Goal: Task Accomplishment & Management: Use online tool/utility

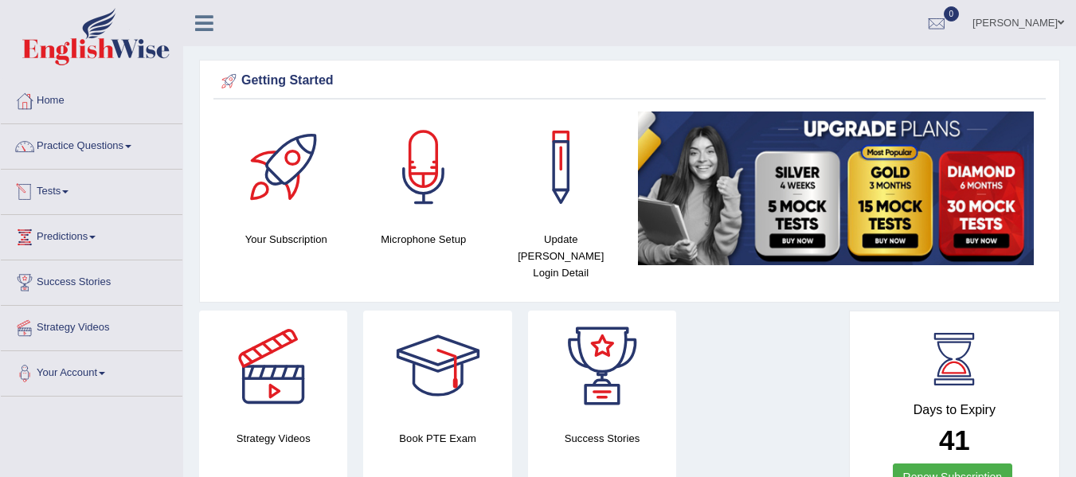
click at [77, 202] on link "Tests" at bounding box center [92, 190] width 182 height 40
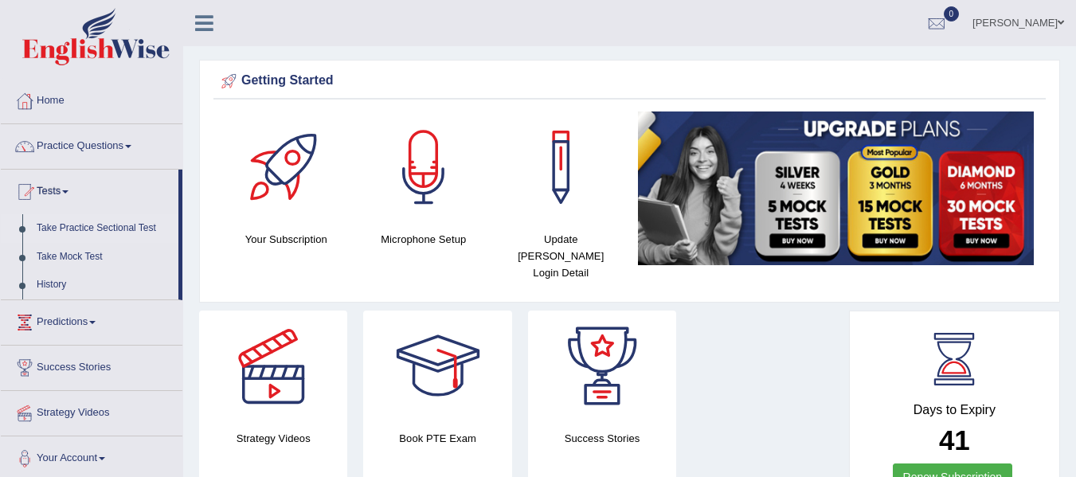
click at [115, 227] on link "Take Practice Sectional Test" at bounding box center [103, 228] width 149 height 29
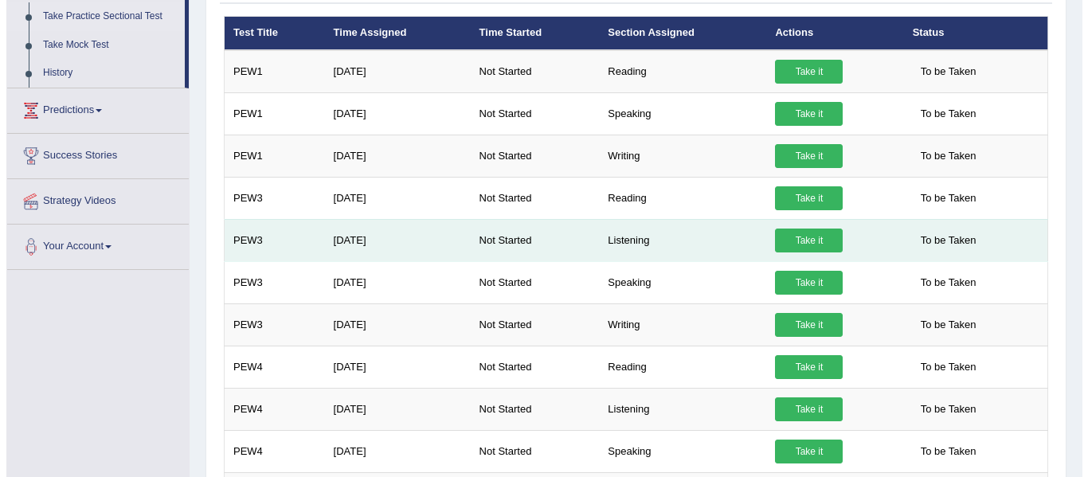
scroll to position [239, 0]
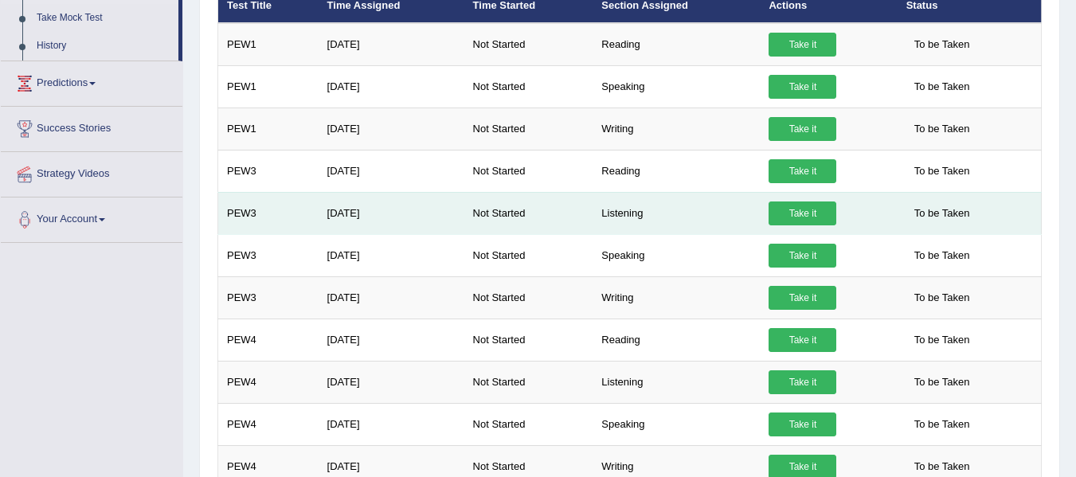
click at [827, 215] on link "Take it" at bounding box center [802, 213] width 68 height 24
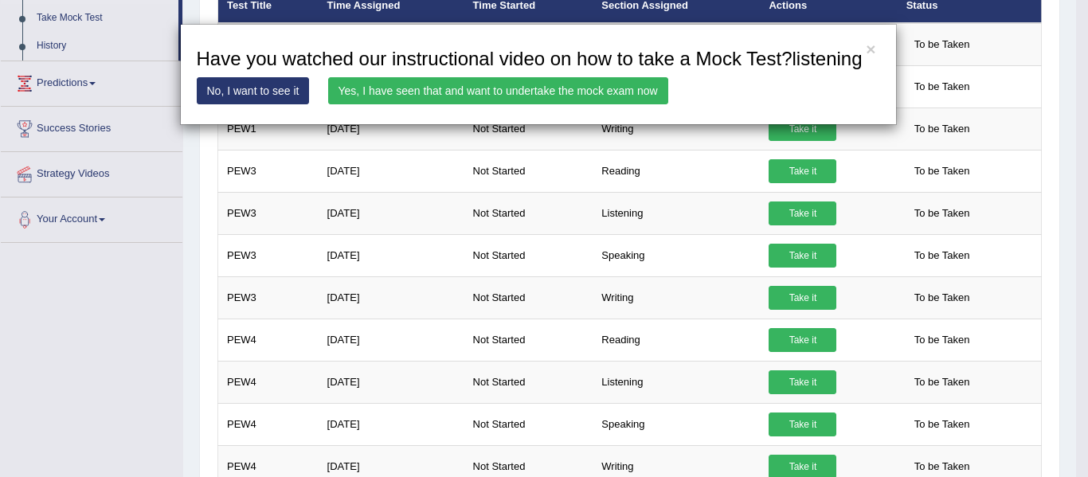
click at [502, 86] on link "Yes, I have seen that and want to undertake the mock exam now" at bounding box center [498, 90] width 340 height 27
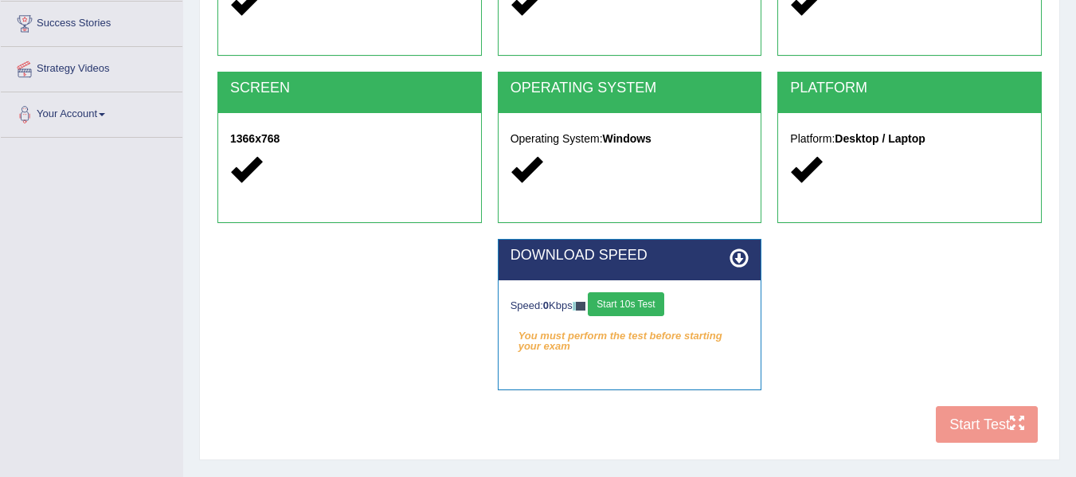
scroll to position [319, 0]
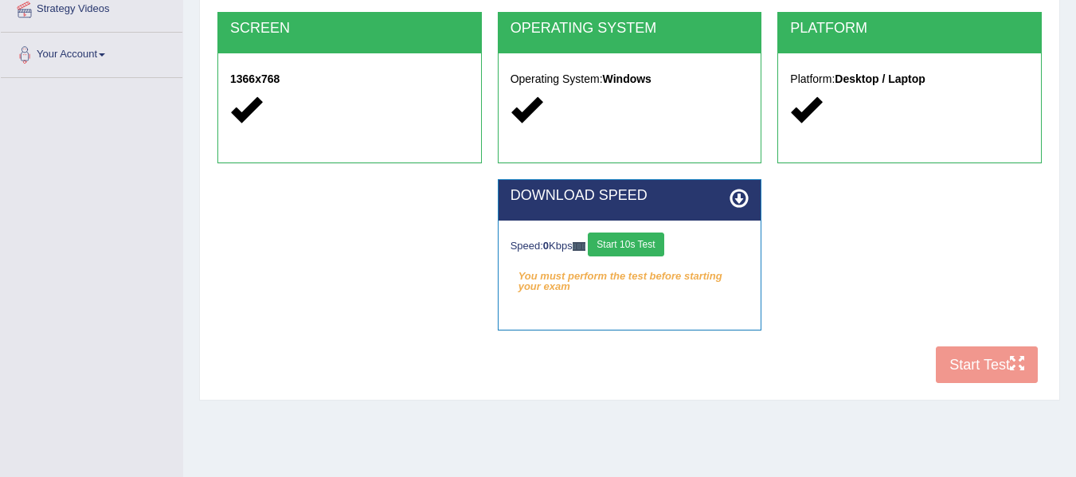
click at [645, 241] on button "Start 10s Test" at bounding box center [626, 245] width 76 height 24
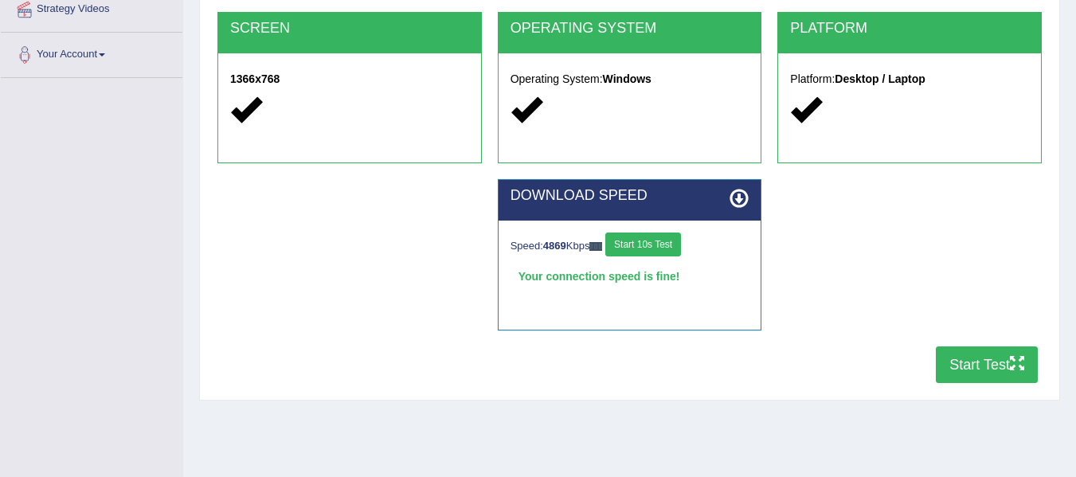
click at [645, 241] on button "Start 10s Test" at bounding box center [643, 245] width 76 height 24
click at [994, 359] on button "Start Test" at bounding box center [987, 364] width 102 height 37
